Goal: Find specific page/section: Find specific page/section

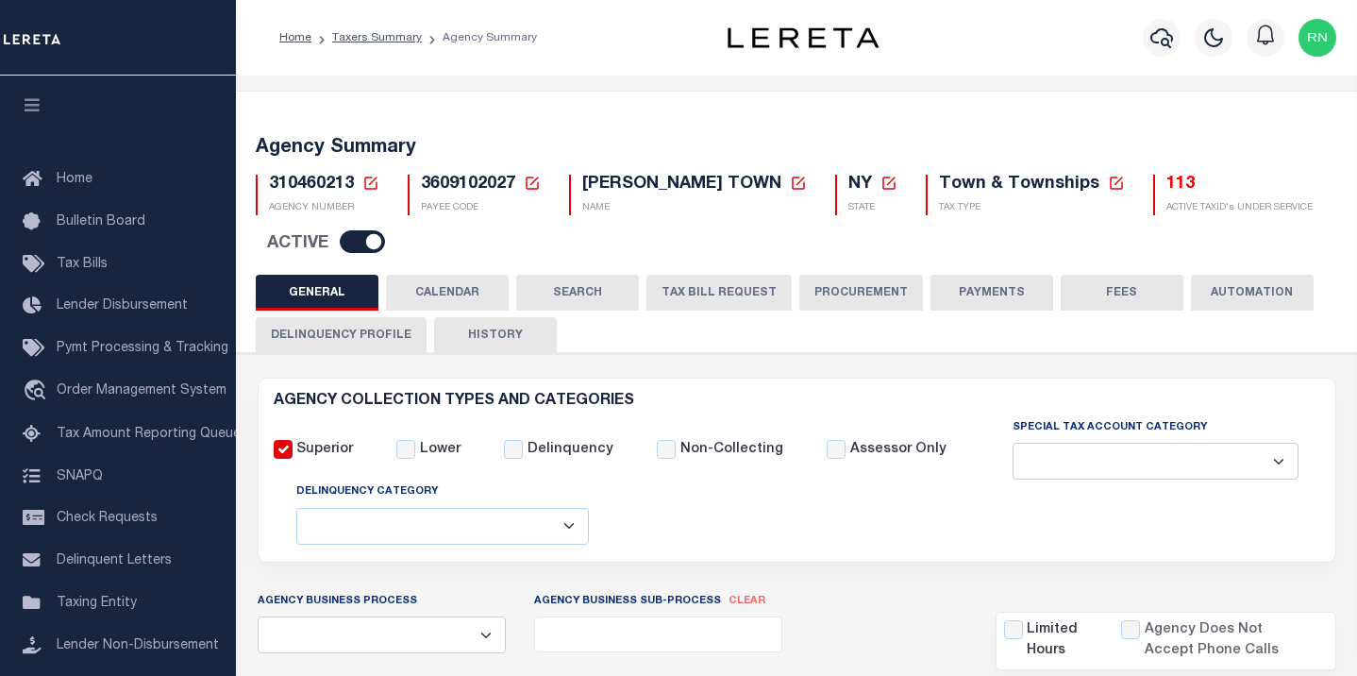
select select
click at [370, 185] on icon at bounding box center [370, 183] width 17 height 17
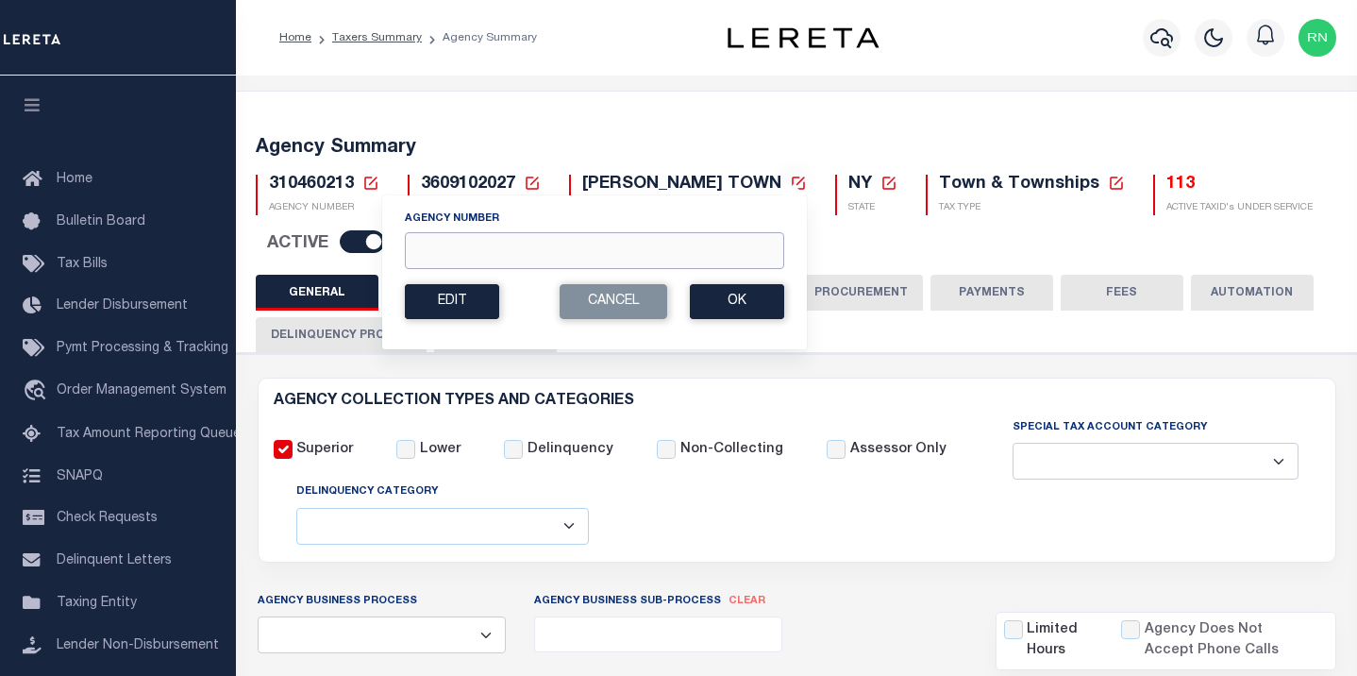
click at [643, 245] on input "Agency Number" at bounding box center [594, 250] width 379 height 37
type input "210630212"
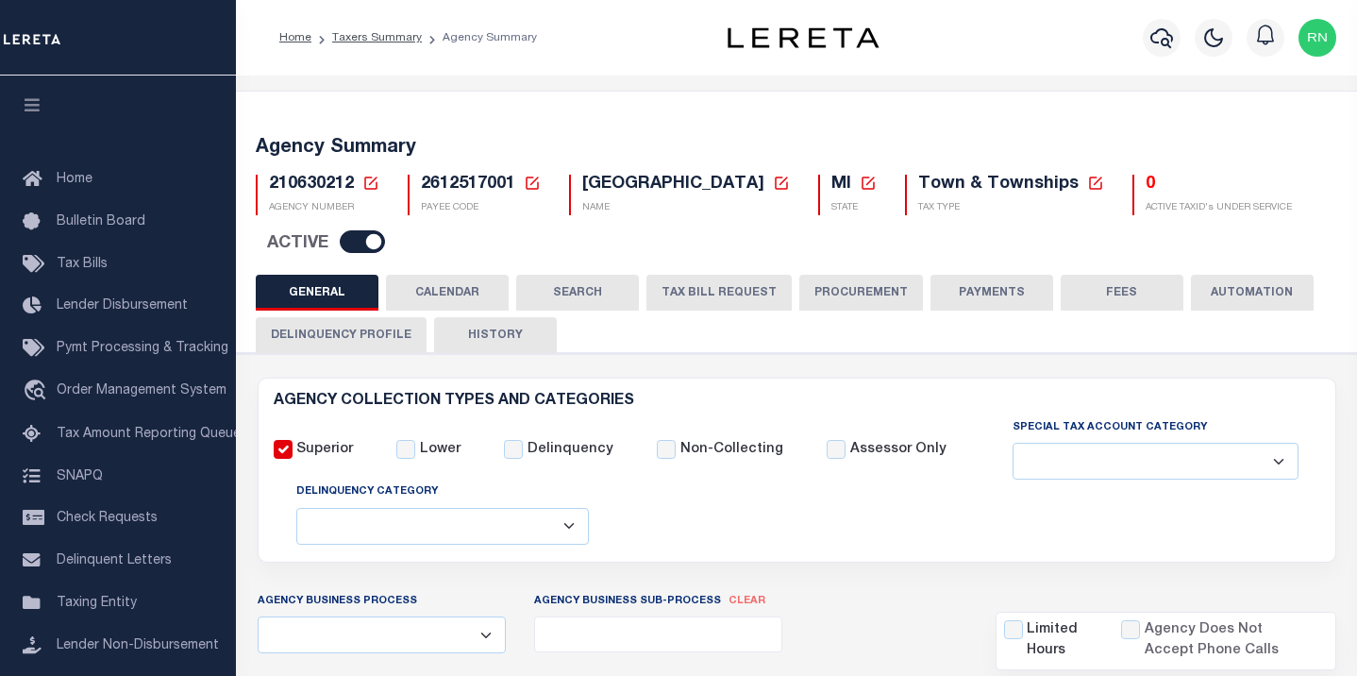
select select
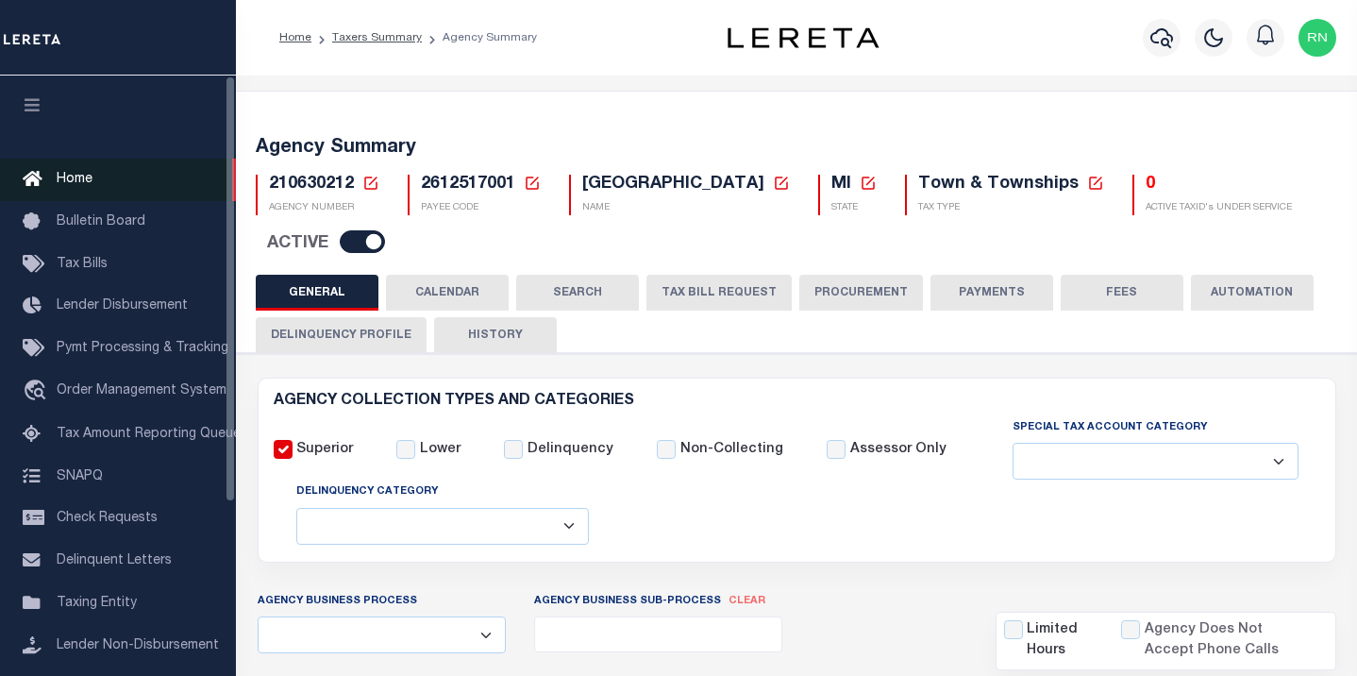
click at [119, 187] on link "Home" at bounding box center [118, 180] width 236 height 42
